Goal: Information Seeking & Learning: Compare options

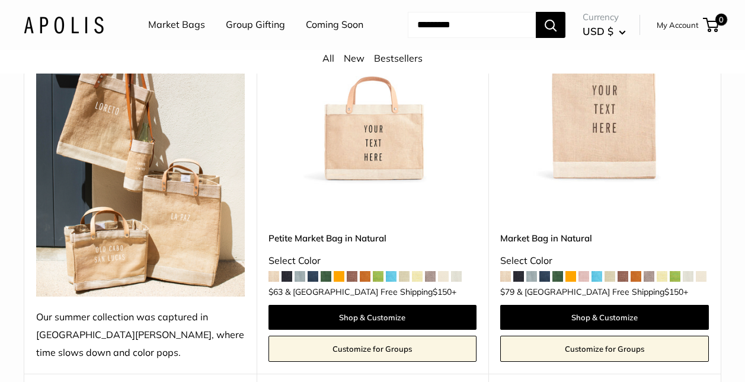
scroll to position [296, 0]
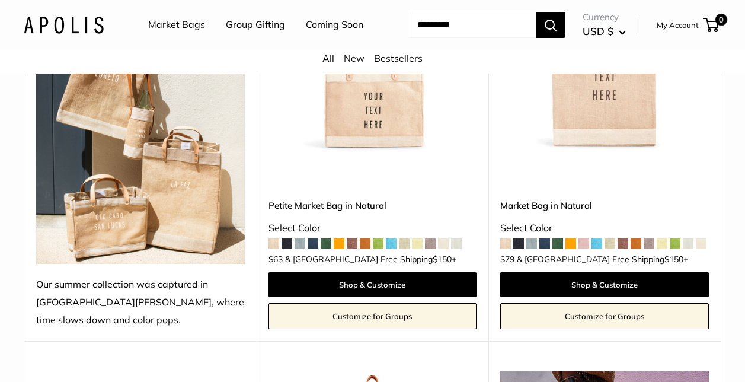
click at [379, 212] on link "Petite Market Bag in Natural" at bounding box center [373, 206] width 209 height 14
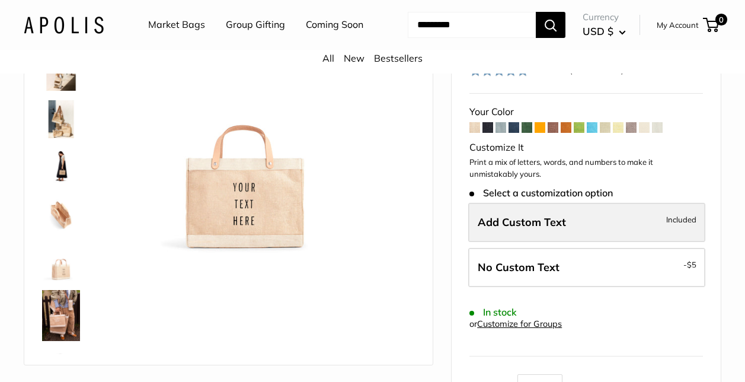
scroll to position [119, 0]
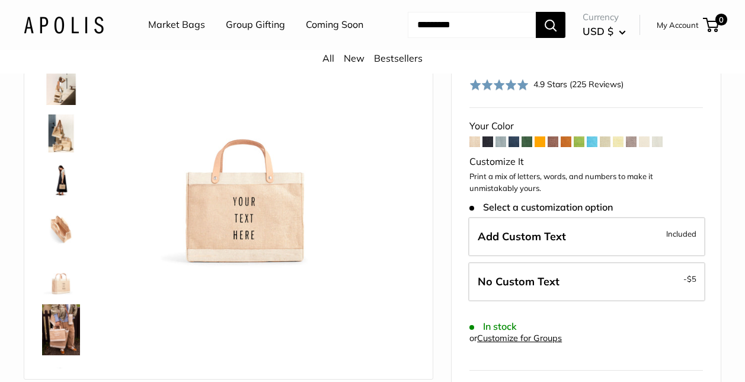
click at [503, 147] on span at bounding box center [501, 141] width 11 height 11
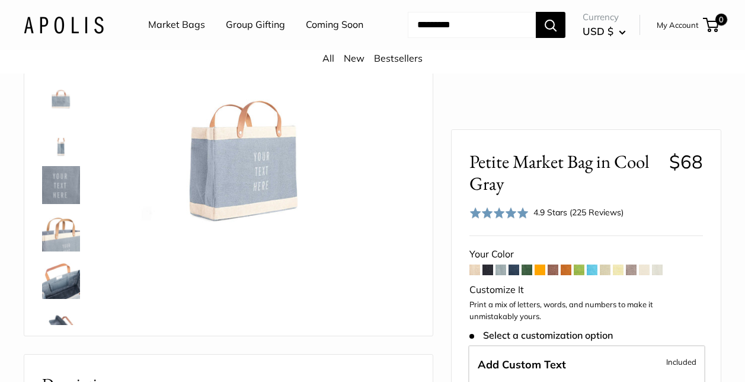
scroll to position [178, 0]
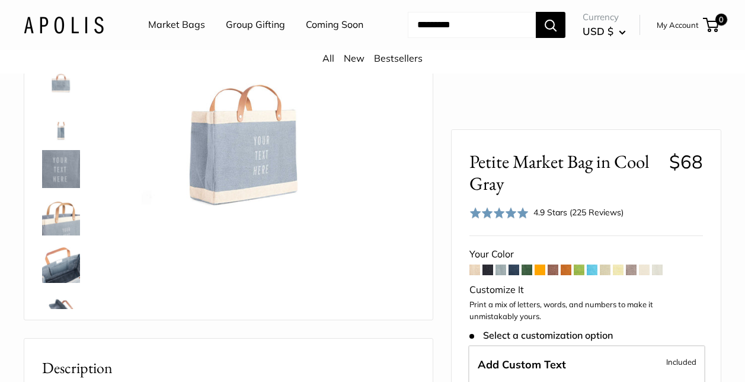
click at [514, 272] on span at bounding box center [514, 269] width 11 height 11
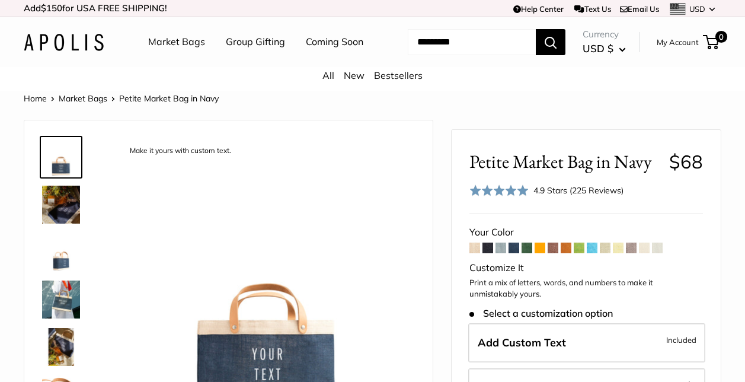
click at [555, 253] on span at bounding box center [553, 247] width 11 height 11
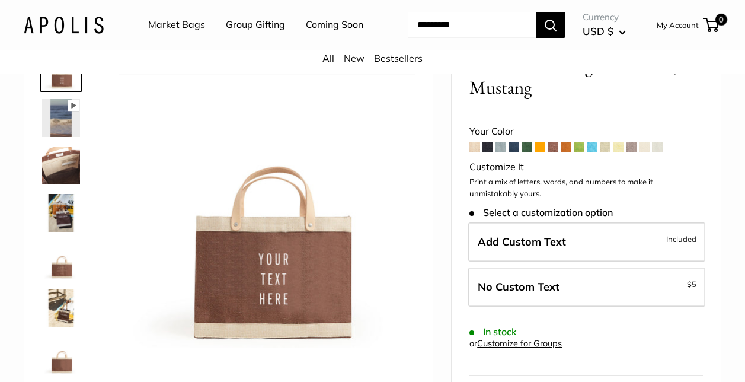
scroll to position [119, 0]
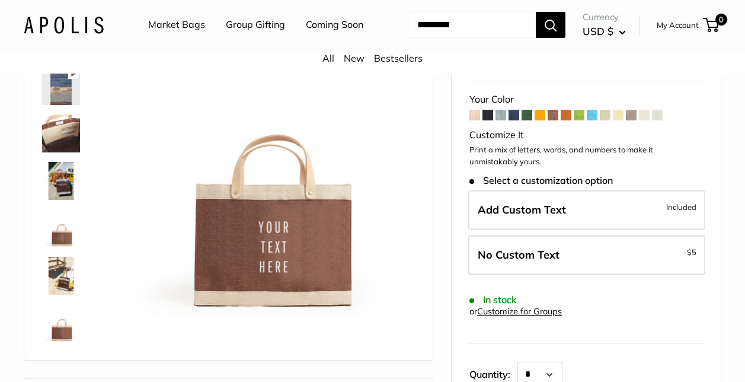
click at [636, 120] on span at bounding box center [631, 115] width 11 height 11
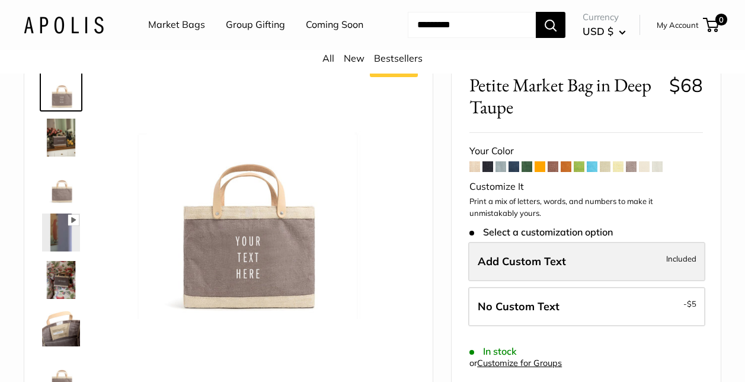
scroll to position [59, 0]
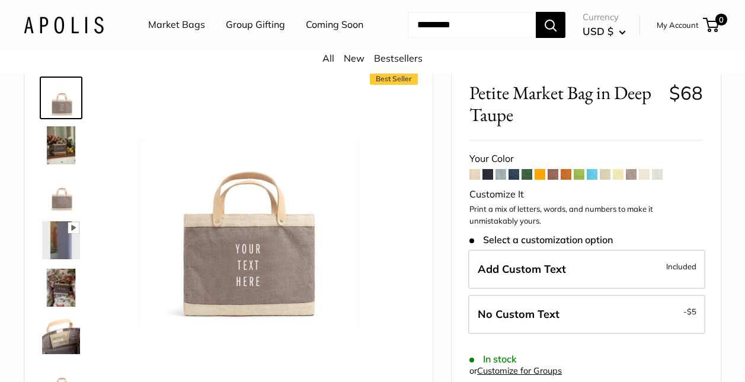
click at [581, 180] on span at bounding box center [579, 174] width 11 height 11
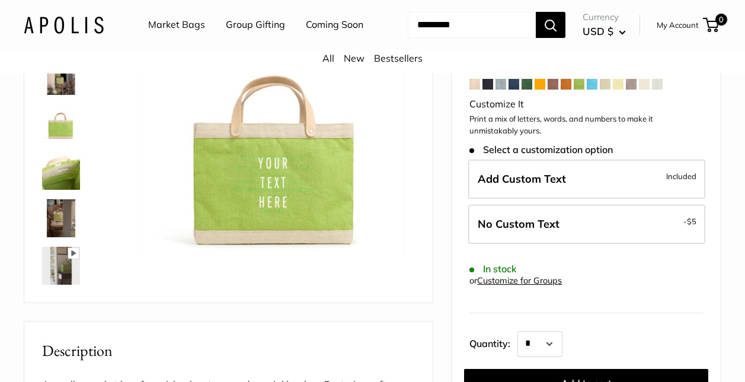
scroll to position [178, 0]
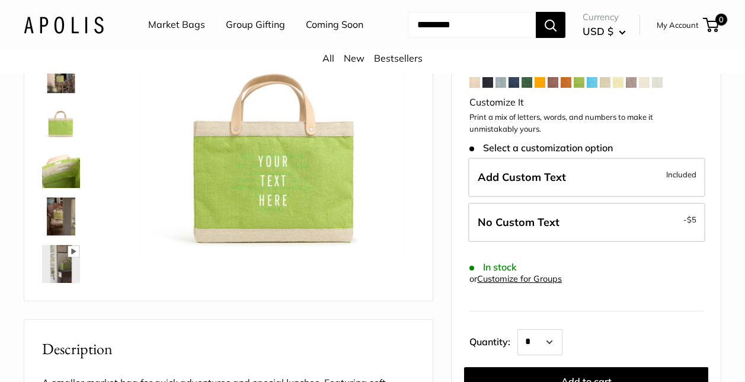
click at [554, 88] on span at bounding box center [553, 82] width 11 height 11
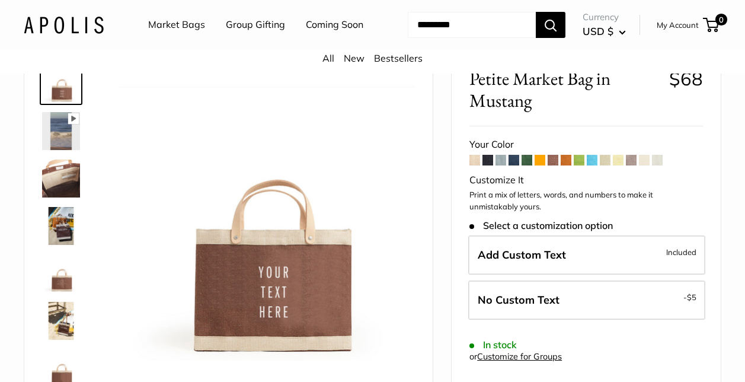
scroll to position [59, 0]
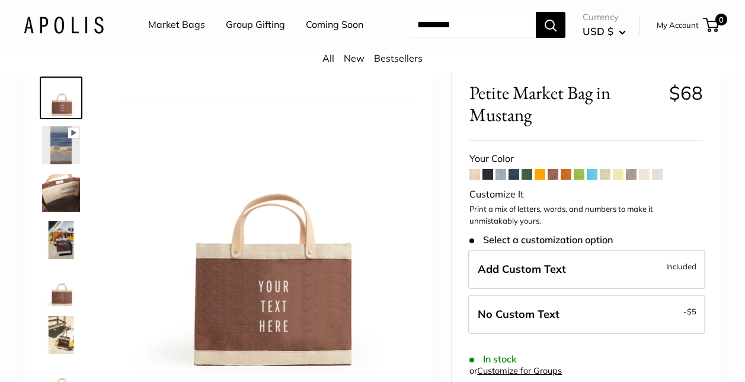
click at [608, 180] on span at bounding box center [605, 174] width 11 height 11
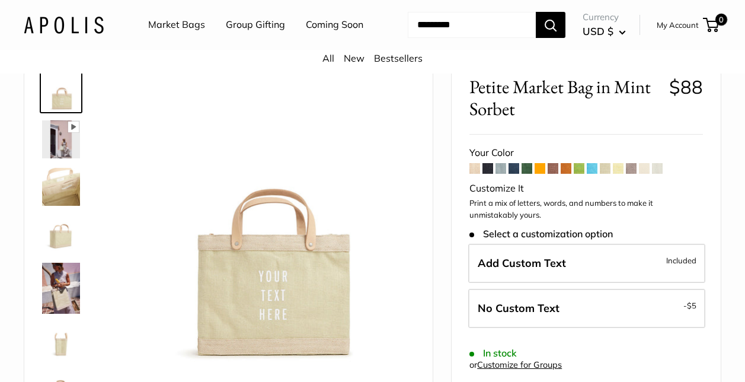
scroll to position [119, 0]
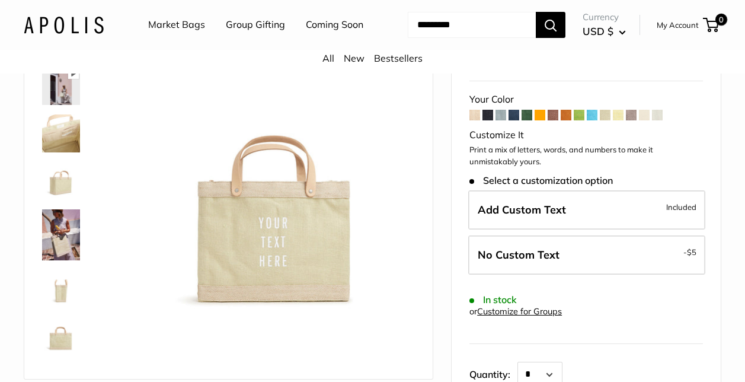
click at [620, 120] on span at bounding box center [618, 115] width 11 height 11
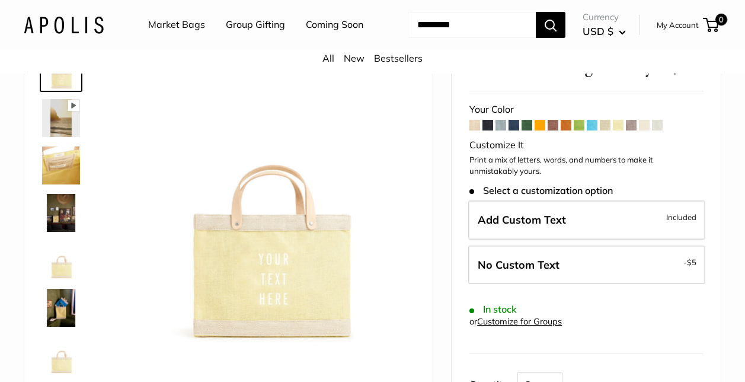
scroll to position [119, 0]
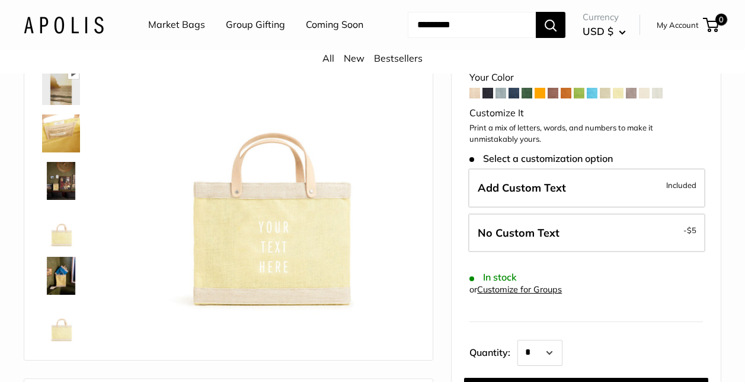
click at [634, 98] on span at bounding box center [631, 93] width 11 height 11
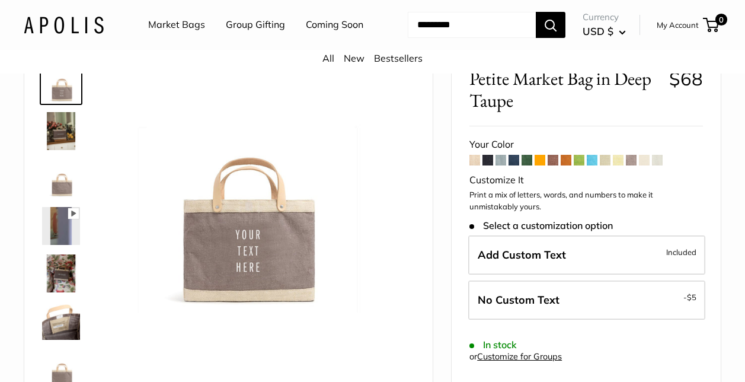
scroll to position [59, 0]
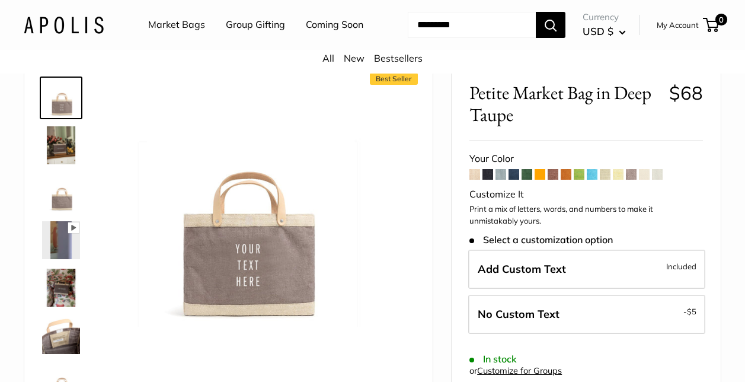
click at [648, 180] on span at bounding box center [644, 174] width 11 height 11
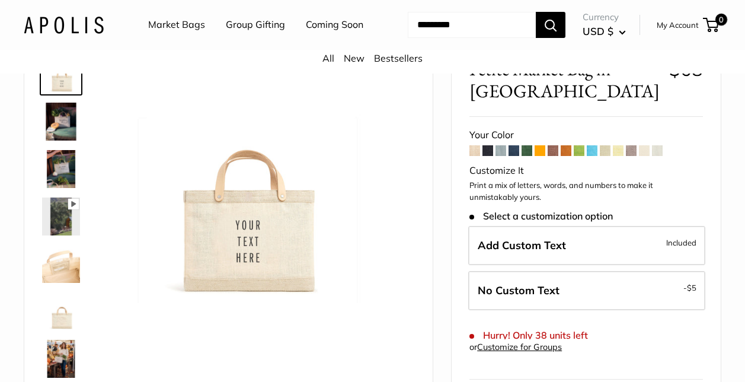
scroll to position [119, 0]
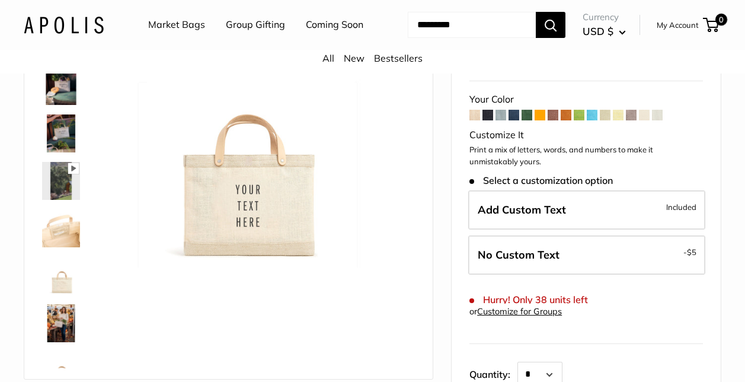
click at [632, 120] on span at bounding box center [631, 115] width 11 height 11
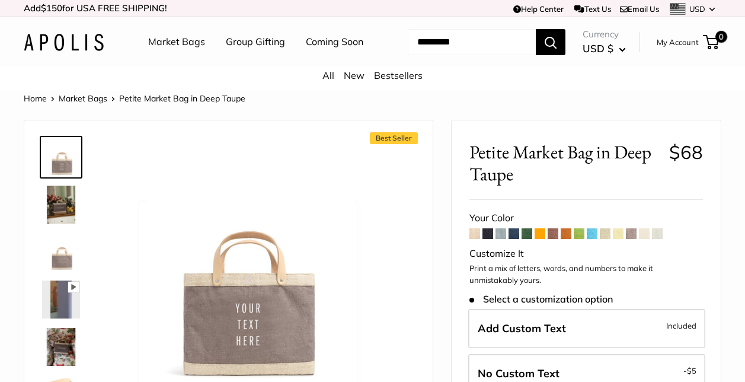
scroll to position [119, 0]
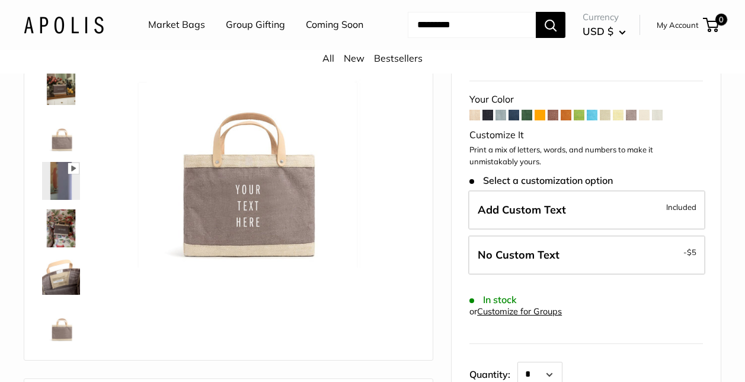
click at [658, 120] on span at bounding box center [657, 115] width 11 height 11
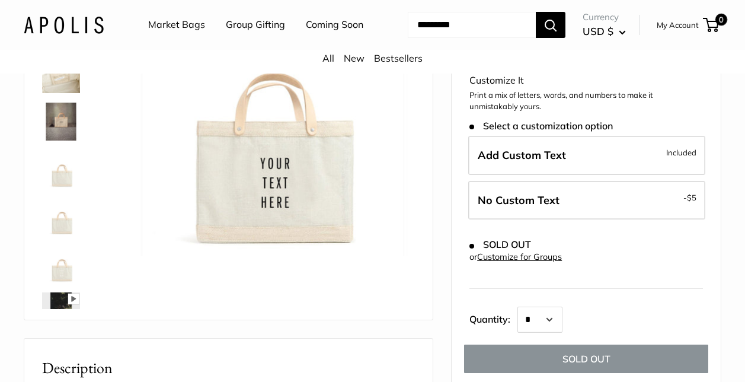
scroll to position [119, 0]
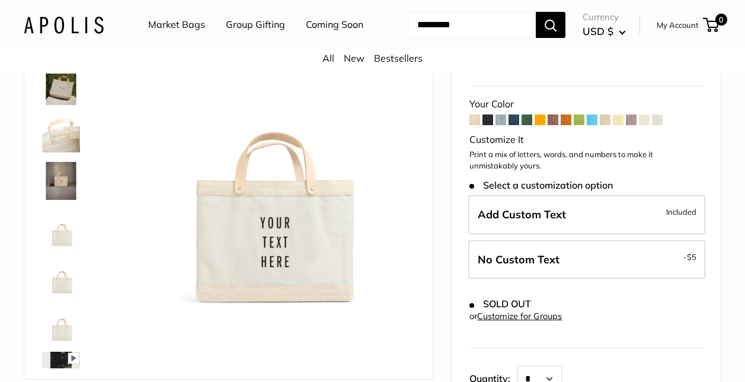
click at [606, 125] on span at bounding box center [605, 119] width 11 height 11
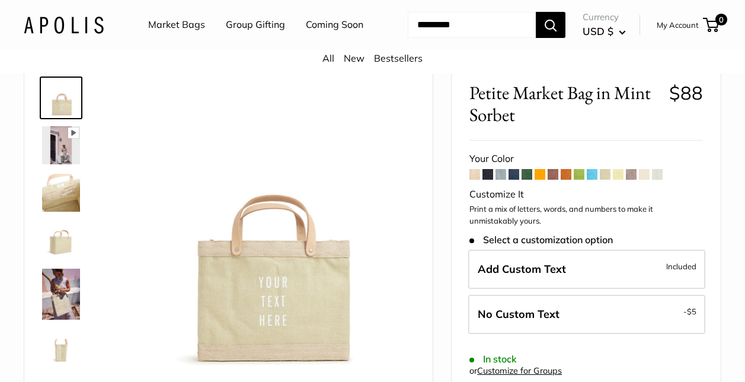
scroll to position [119, 0]
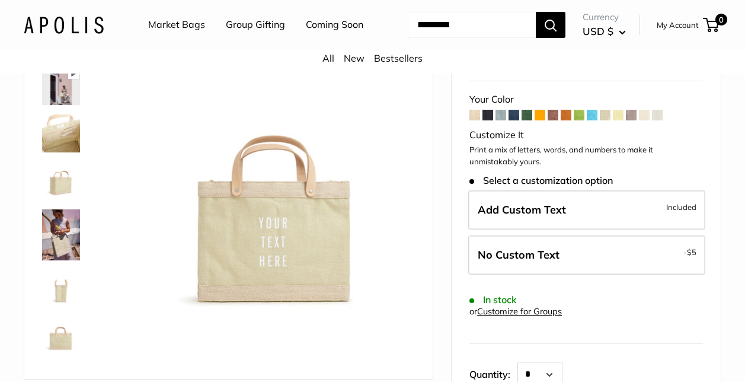
click at [632, 120] on span at bounding box center [631, 115] width 11 height 11
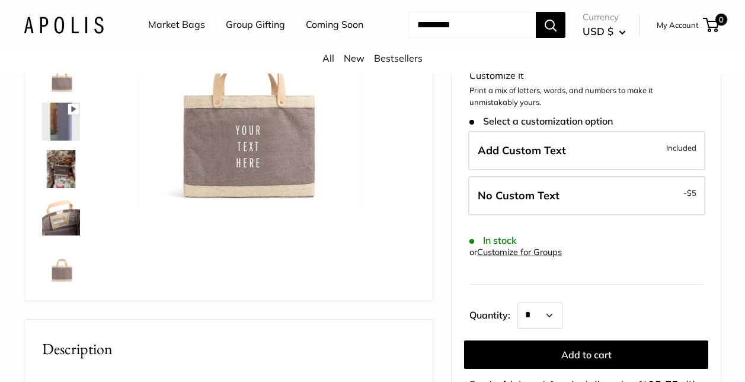
scroll to position [119, 0]
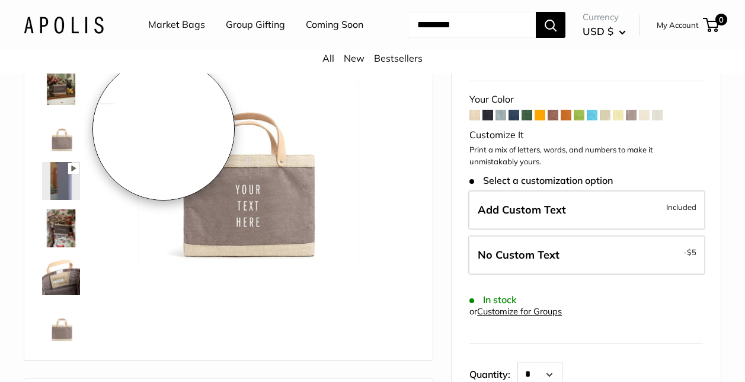
drag, startPoint x: 283, startPoint y: 232, endPoint x: 164, endPoint y: 129, distance: 158.4
click at [164, 129] on img at bounding box center [243, 144] width 248 height 248
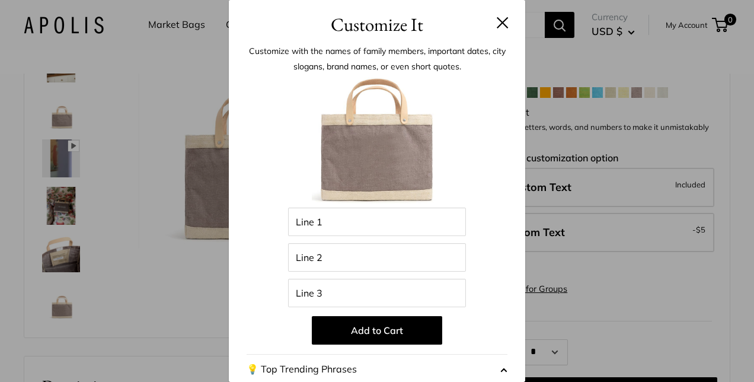
click at [497, 22] on button at bounding box center [503, 23] width 12 height 12
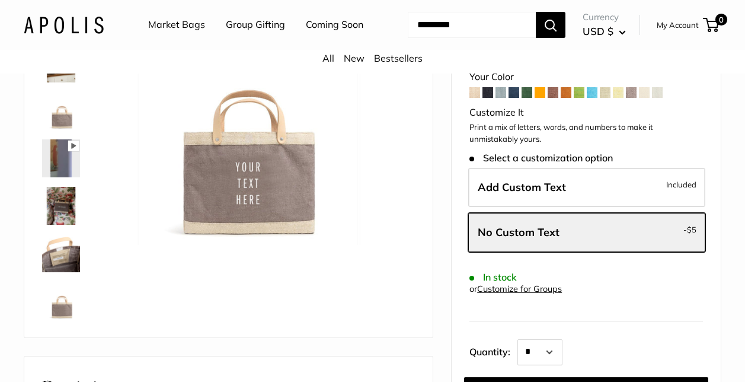
click at [633, 74] on div "All New Bestsellers" at bounding box center [372, 62] width 745 height 24
click at [631, 98] on span at bounding box center [631, 92] width 11 height 11
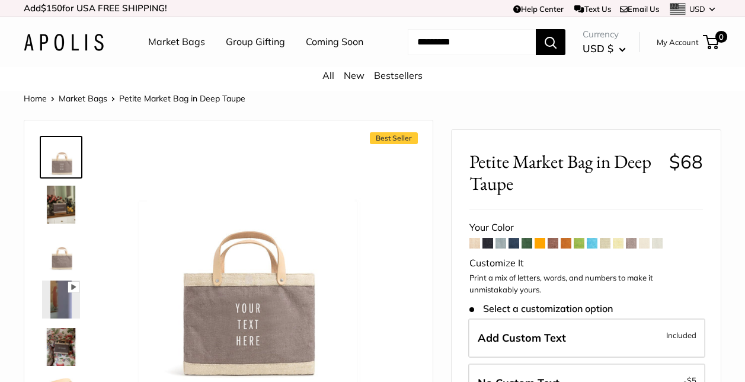
click at [554, 248] on span at bounding box center [553, 243] width 11 height 11
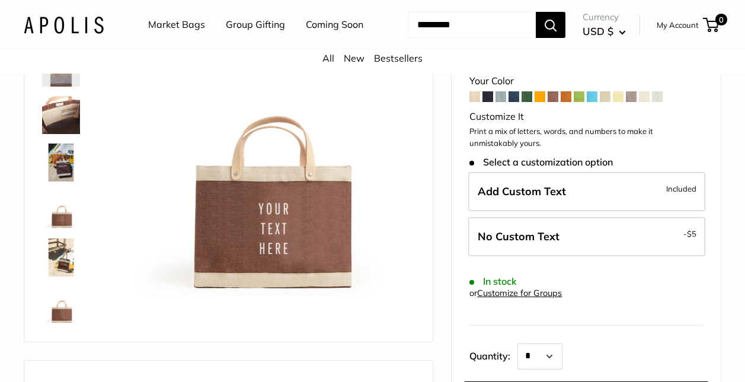
scroll to position [178, 0]
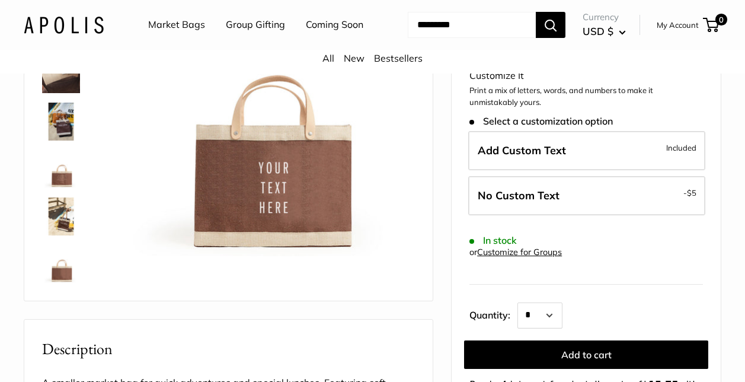
click at [72, 141] on img at bounding box center [61, 122] width 38 height 38
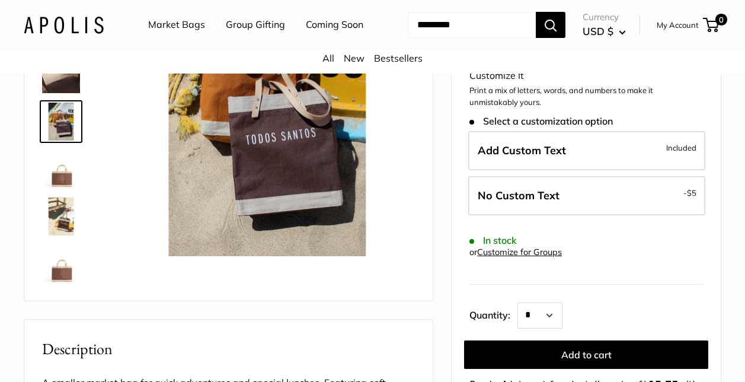
click at [67, 188] on img at bounding box center [61, 169] width 38 height 38
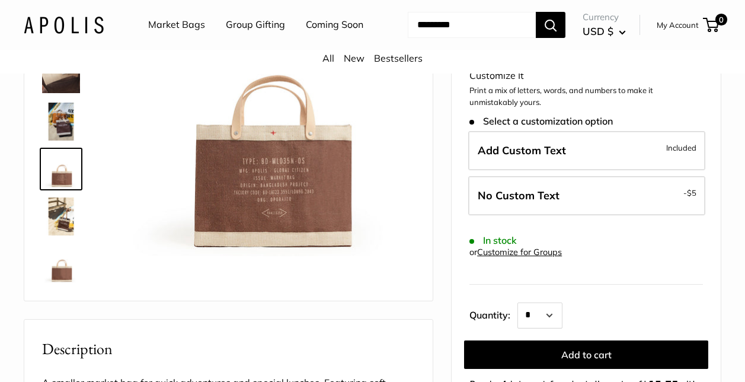
click at [69, 235] on img at bounding box center [61, 216] width 38 height 38
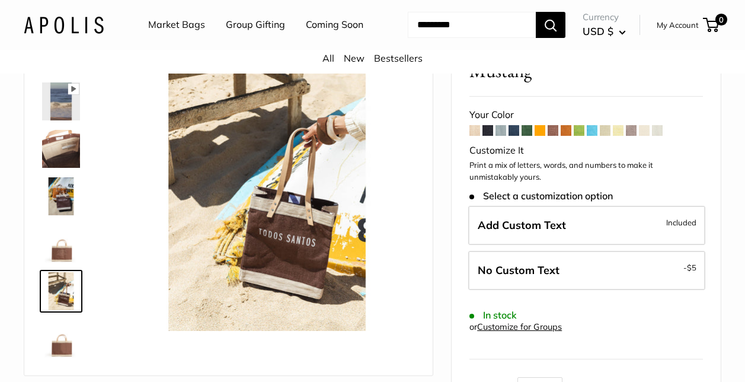
scroll to position [0, 0]
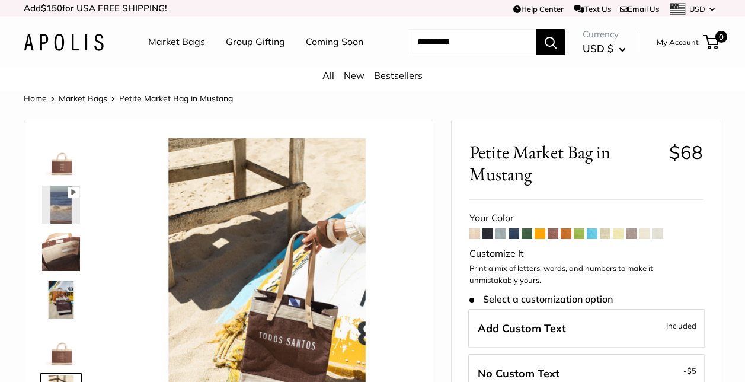
click at [671, 227] on div "Your Color" at bounding box center [587, 218] width 234 height 18
click at [656, 239] on span at bounding box center [657, 233] width 11 height 11
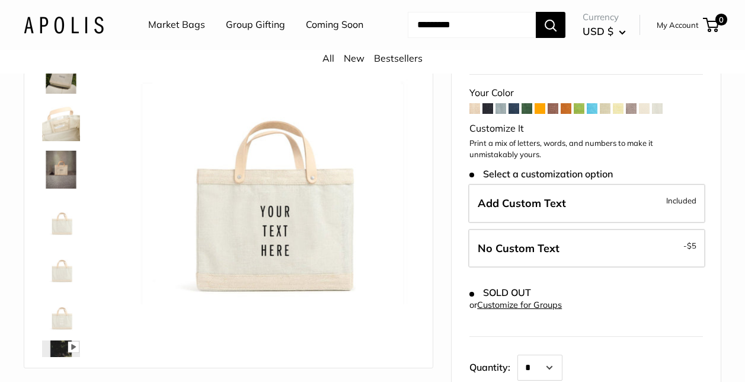
scroll to position [119, 0]
